Goal: Task Accomplishment & Management: Manage account settings

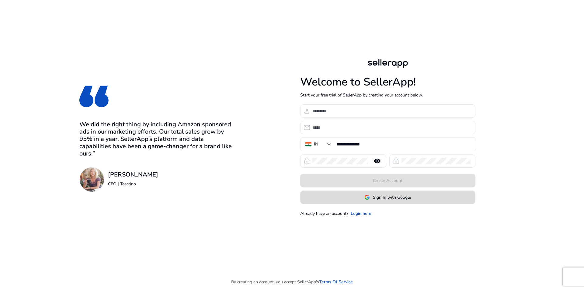
click at [382, 195] on span "Sign In with Google" at bounding box center [392, 197] width 38 height 6
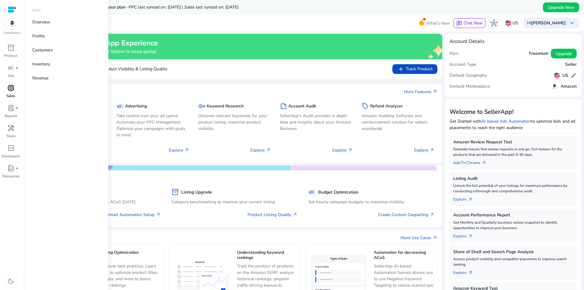
click at [14, 92] on div "donut_small" at bounding box center [10, 88] width 17 height 10
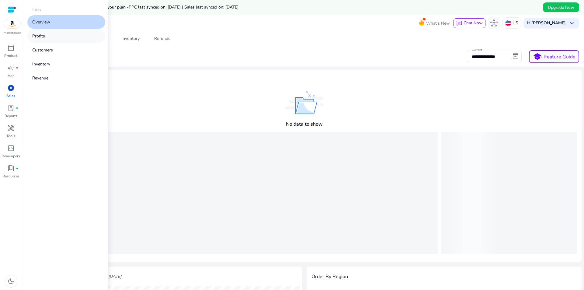
click at [61, 40] on link "Profits" at bounding box center [66, 36] width 78 height 14
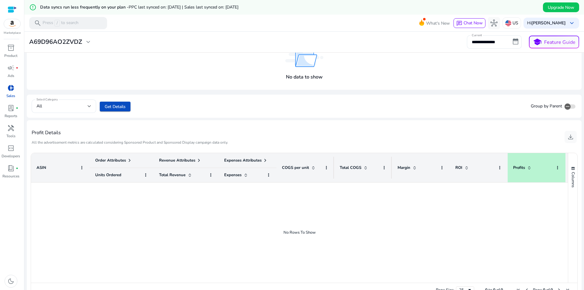
scroll to position [105, 0]
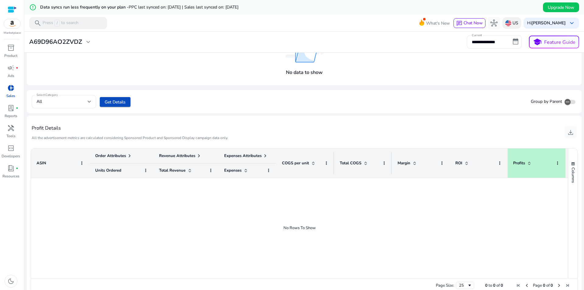
click at [514, 22] on div "US" at bounding box center [511, 22] width 19 height 11
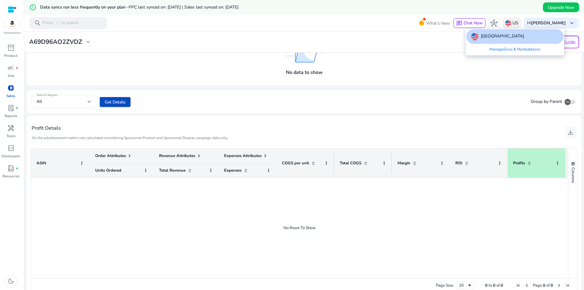
scroll to position [0, 0]
